Goal: Task Accomplishment & Management: Complete application form

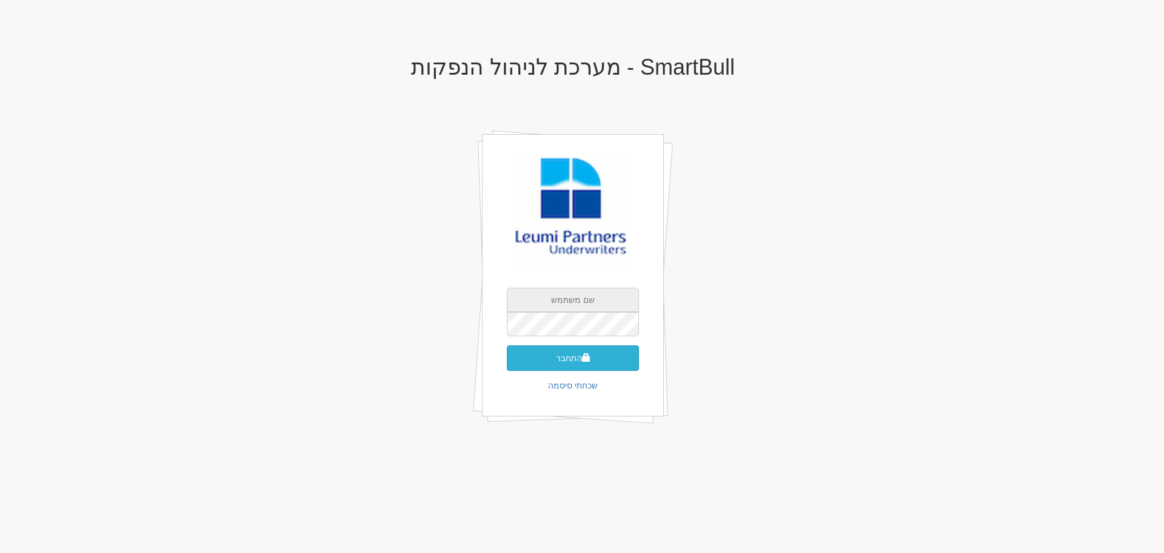
type input "[EMAIL_ADDRESS][DOMAIN_NAME]"
click at [570, 356] on button "התחבר" at bounding box center [573, 357] width 132 height 25
type input "[EMAIL_ADDRESS][DOMAIN_NAME]"
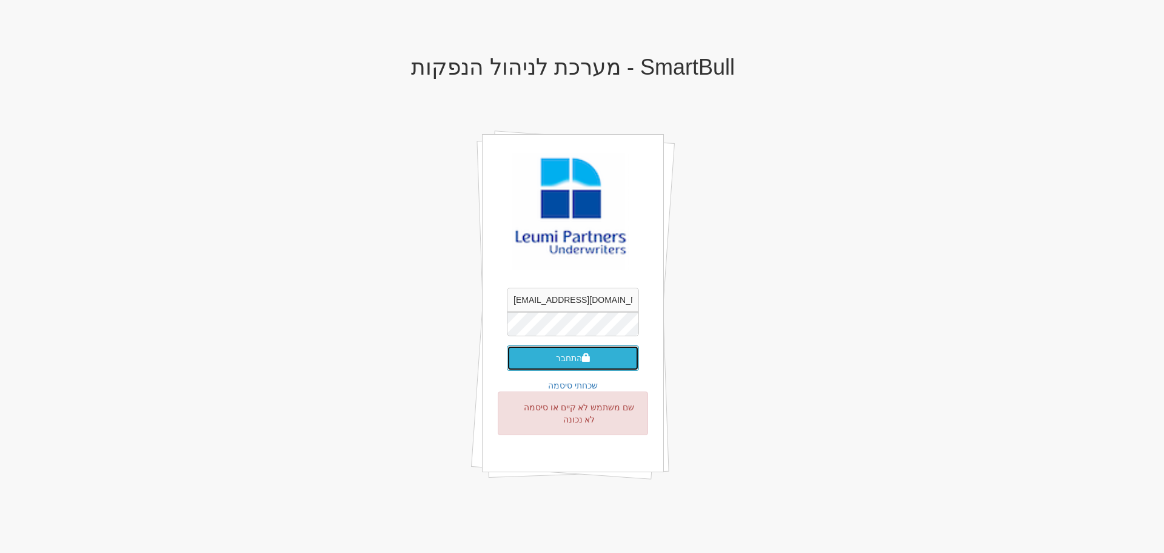
click at [560, 358] on button "התחבר" at bounding box center [573, 357] width 132 height 25
type input "[EMAIL_ADDRESS][DOMAIN_NAME]"
click at [516, 359] on button "התחבר" at bounding box center [573, 357] width 132 height 25
type input "[EMAIL_ADDRESS][DOMAIN_NAME]"
click at [819, 164] on div "SmartBull - מערכת לניהול הנפקות orenf@leumipartners.com התחבר שכחתי סיסמה שם מש…" at bounding box center [573, 281] width 710 height 477
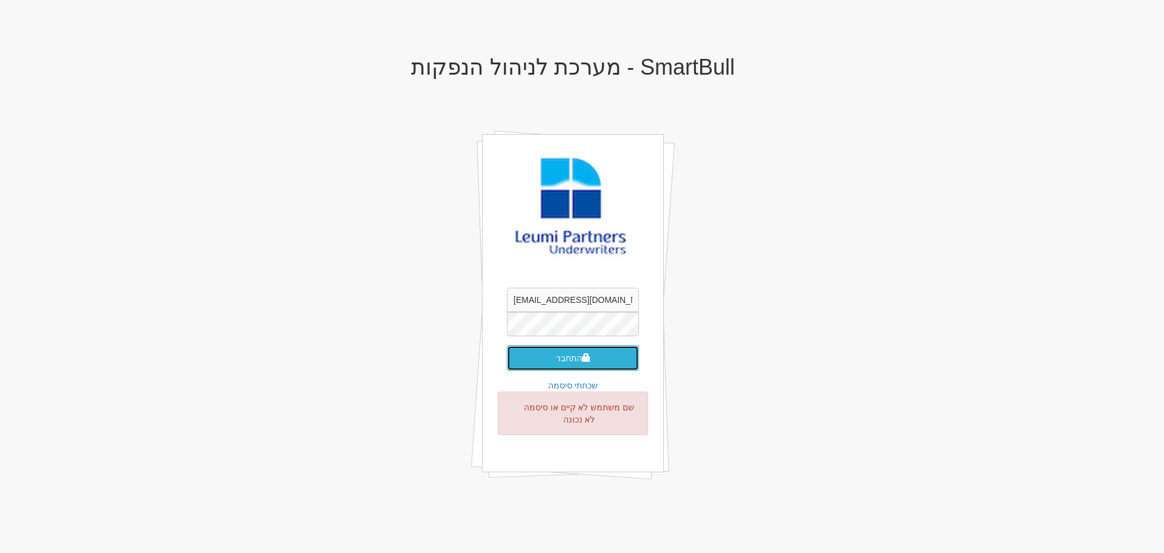
click at [582, 364] on button "התחבר" at bounding box center [573, 357] width 132 height 25
type input "[EMAIL_ADDRESS][DOMAIN_NAME]"
click at [565, 359] on button "התחבר" at bounding box center [573, 357] width 132 height 25
type input "orenf@leumipartners.com"
click at [567, 389] on link "שכחתי סיסמה" at bounding box center [573, 385] width 50 height 10
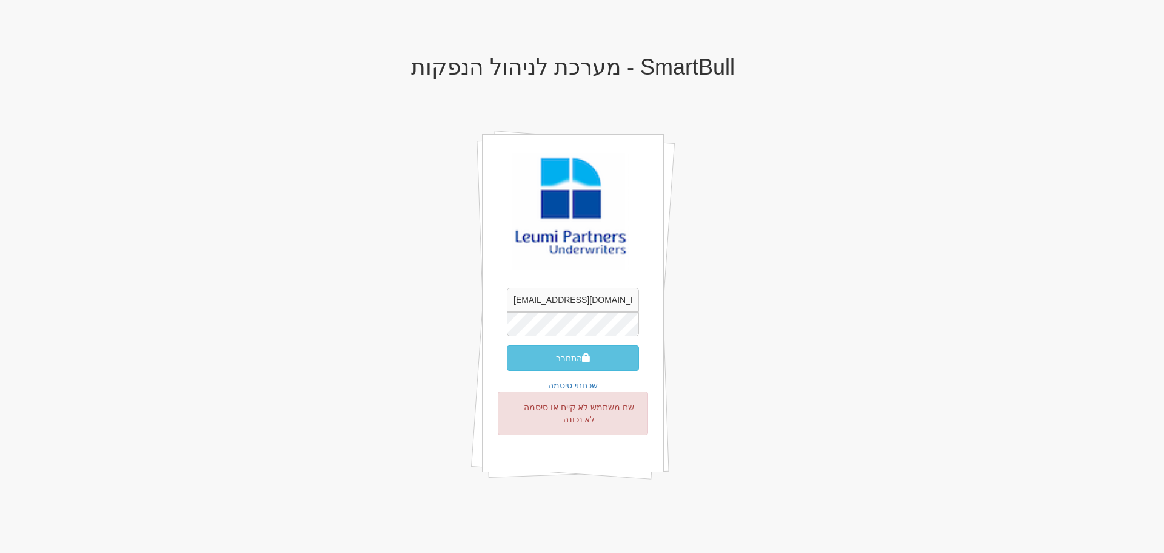
click at [303, 189] on div "SmartBull - מערכת לניהול הנפקות orenf@leumipartners.com התחבר שכחתי סיסמה שם מש…" at bounding box center [573, 281] width 710 height 477
type input "[EMAIL_ADDRESS][DOMAIN_NAME]"
drag, startPoint x: 417, startPoint y: 331, endPoint x: 437, endPoint y: 336, distance: 20.6
click at [418, 332] on div "SmartBull - מערכת לניהול הנפקות orenf@leumipartners.com התחבר שכחתי סיסמה" at bounding box center [573, 254] width 710 height 422
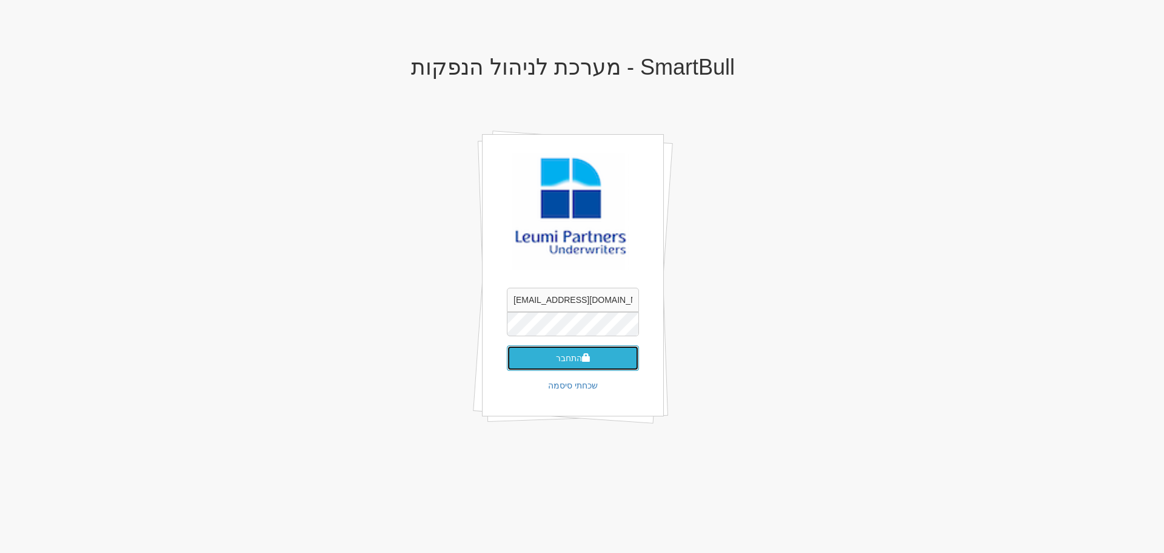
click at [570, 361] on button "התחבר" at bounding box center [573, 357] width 132 height 25
type input "[EMAIL_ADDRESS][DOMAIN_NAME]"
click at [879, 175] on div "SmartBull - מערכת לניהול הנפקות [EMAIL_ADDRESS][DOMAIN_NAME] התחבר שכחתי סיסמה" at bounding box center [573, 254] width 710 height 422
